Goal: Information Seeking & Learning: Learn about a topic

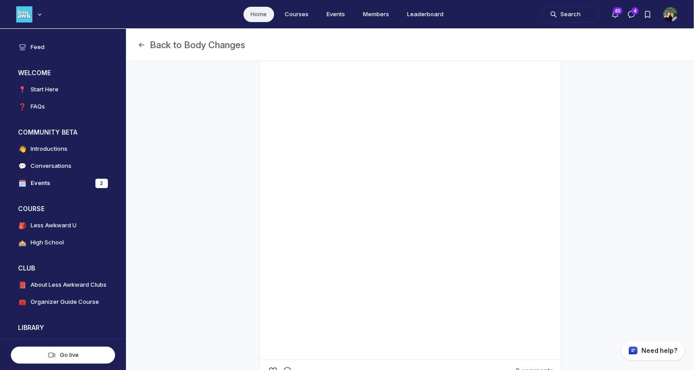
scroll to position [263, 0]
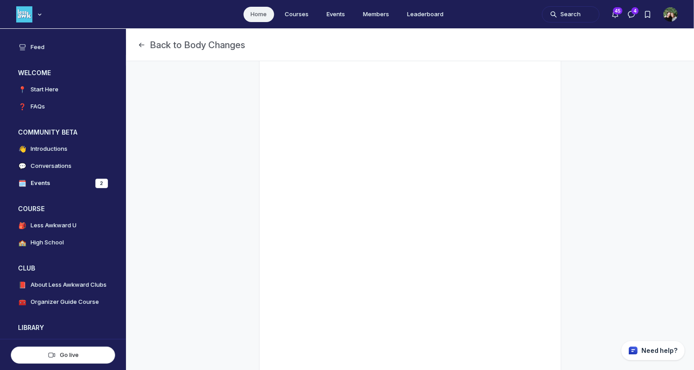
scroll to position [264, 0]
click at [568, 4] on div "Search 45 4 C(" at bounding box center [610, 14] width 136 height 21
click at [567, 15] on button "Search" at bounding box center [571, 14] width 58 height 16
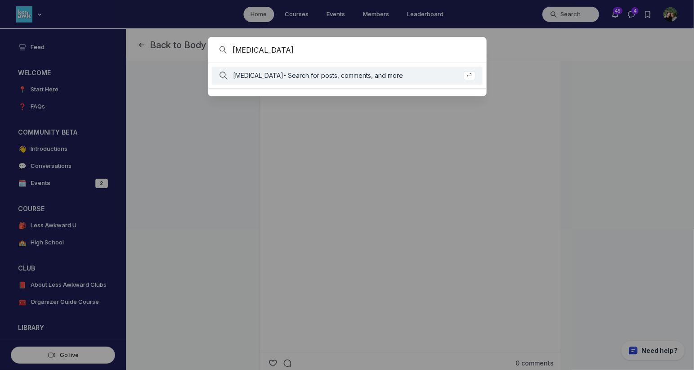
type input "testosterone"
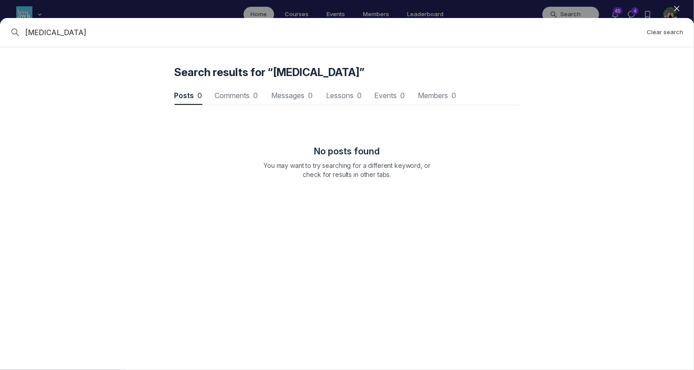
scroll to position [1217, 2709]
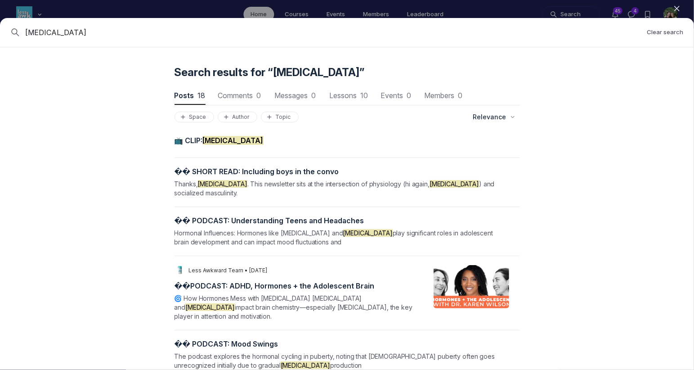
click at [207, 146] on div "📺 CLIP: Testosterone" at bounding box center [341, 142] width 335 height 13
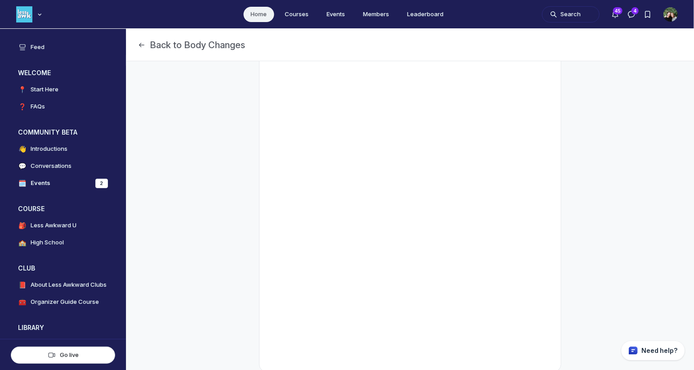
scroll to position [110, 0]
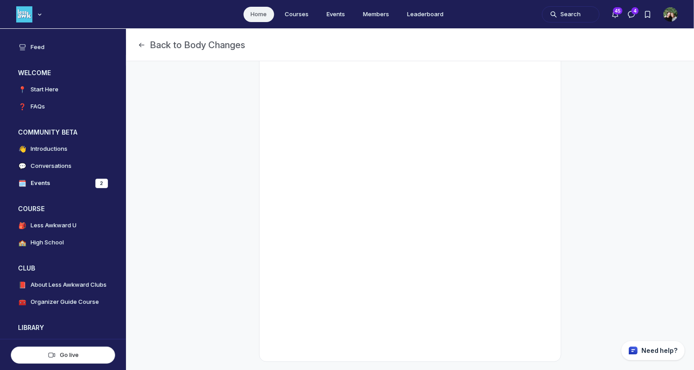
scroll to position [165, 0]
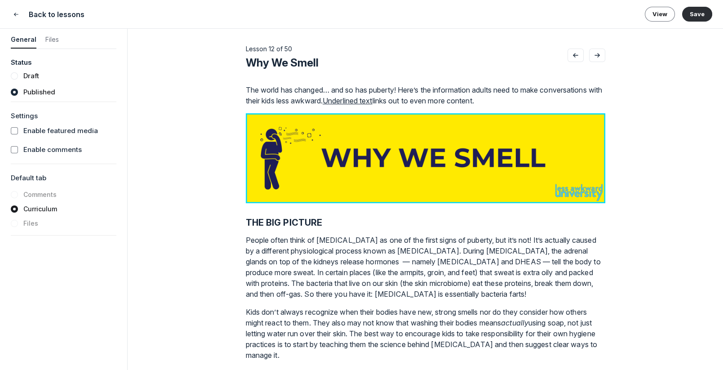
scroll to position [411, 0]
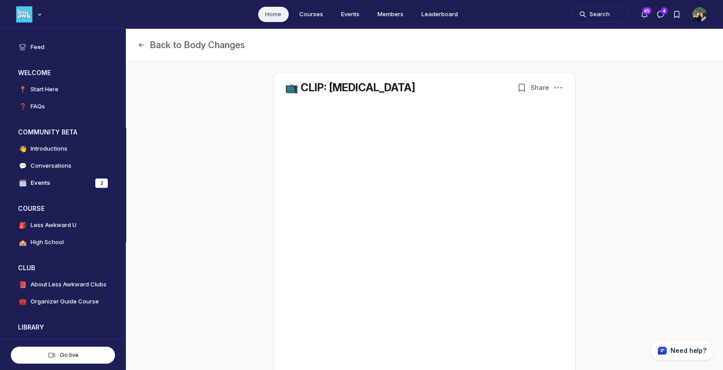
scroll to position [2533, 1722]
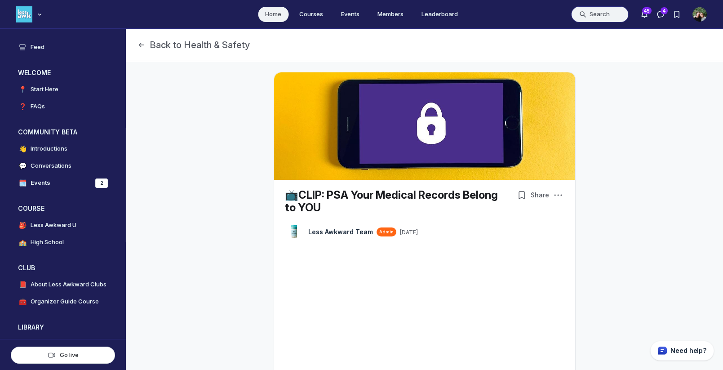
click at [598, 12] on button "Search" at bounding box center [600, 14] width 58 height 16
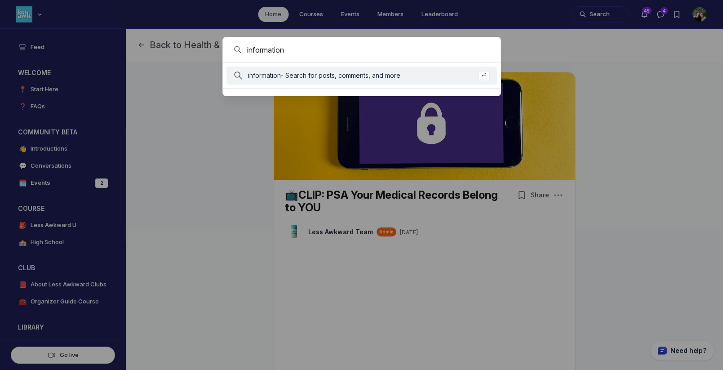
type input "information"
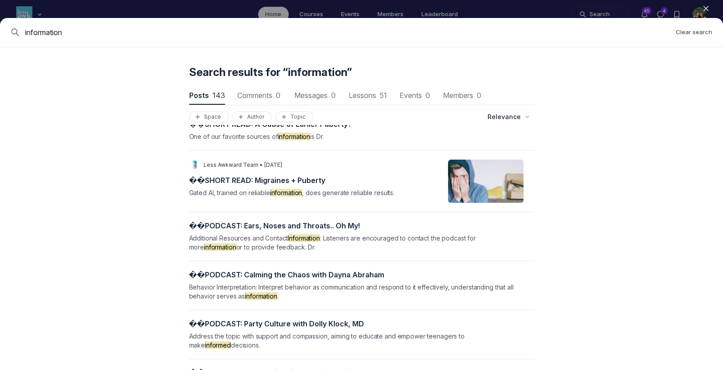
scroll to position [3975, 0]
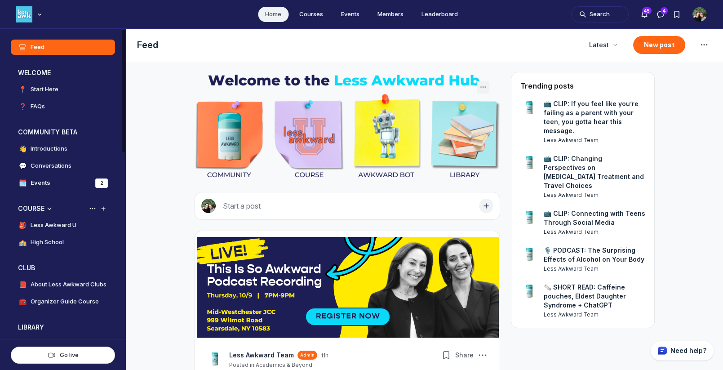
scroll to position [2533, 1722]
click at [53, 245] on h4 "High School" at bounding box center [47, 242] width 33 height 9
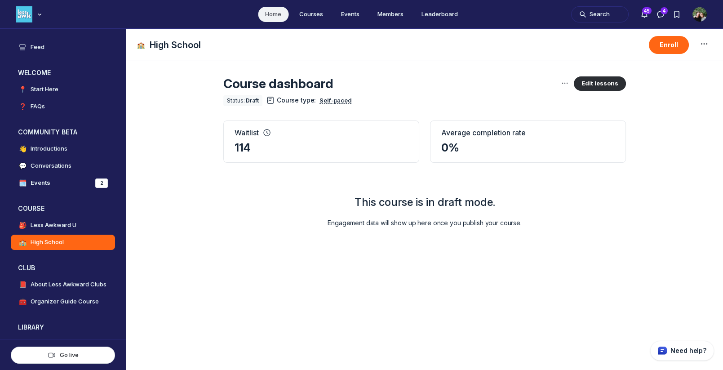
click at [702, 14] on img "User menu options" at bounding box center [700, 14] width 14 height 14
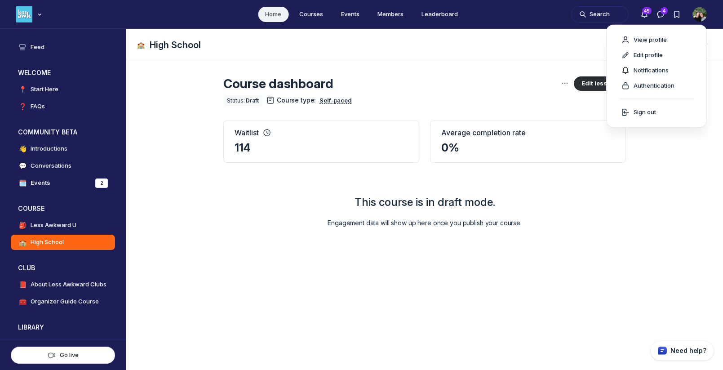
click at [702, 14] on img "User menu options" at bounding box center [700, 14] width 14 height 14
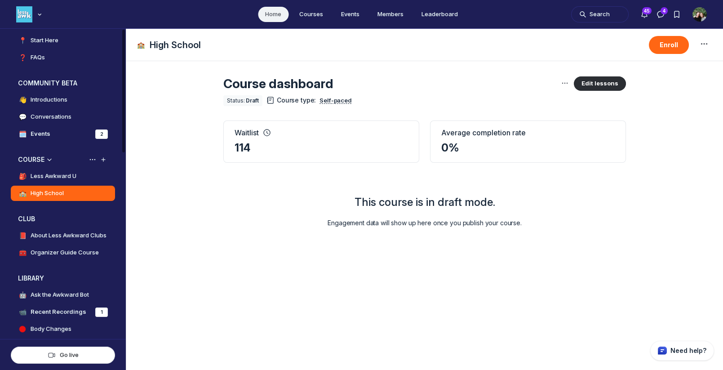
scroll to position [46, 0]
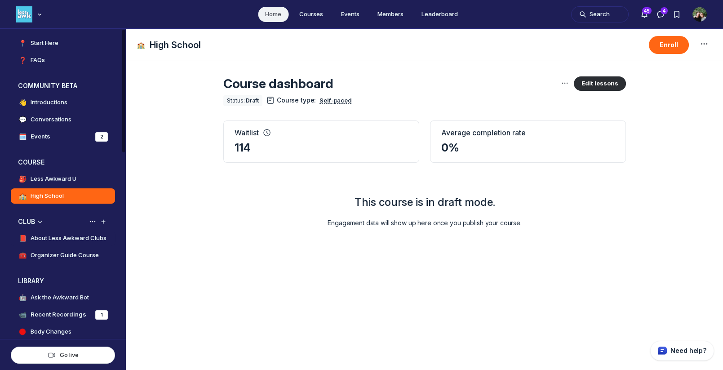
click at [88, 239] on h4 "About Less Awkward Clubs" at bounding box center [69, 238] width 76 height 9
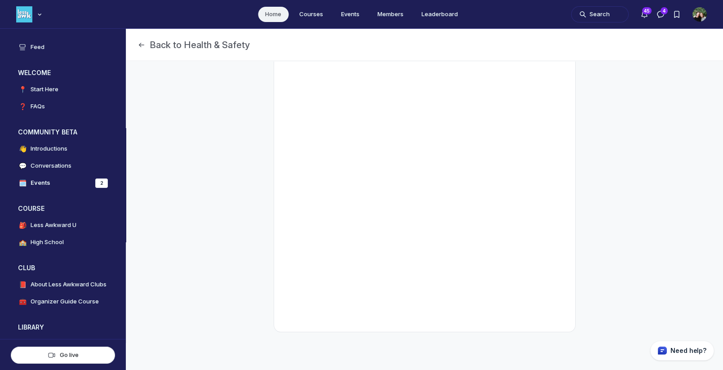
scroll to position [297, 0]
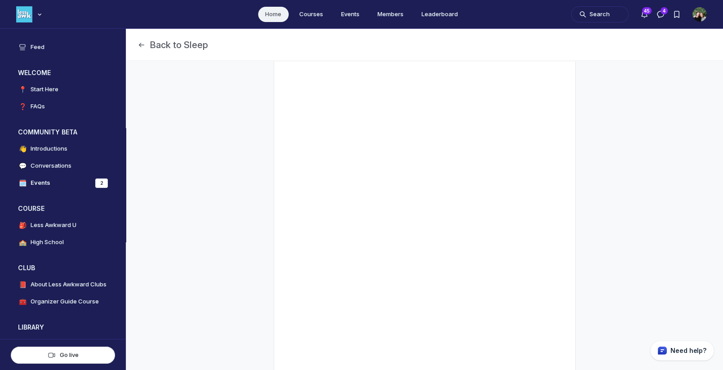
scroll to position [149, 0]
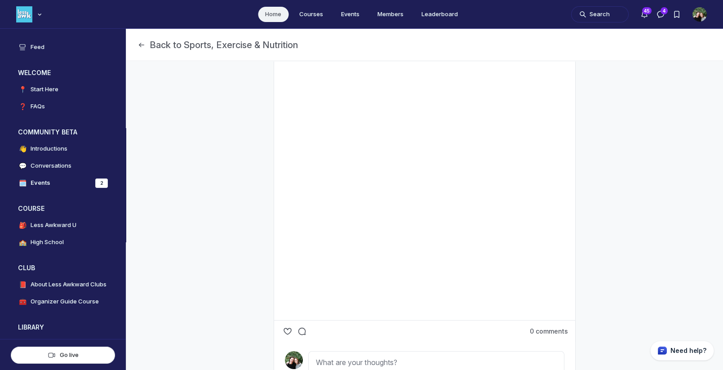
scroll to position [337, 0]
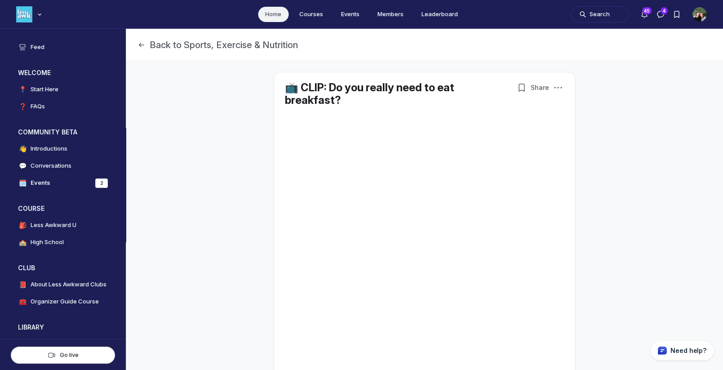
scroll to position [153, 0]
